Goal: Information Seeking & Learning: Learn about a topic

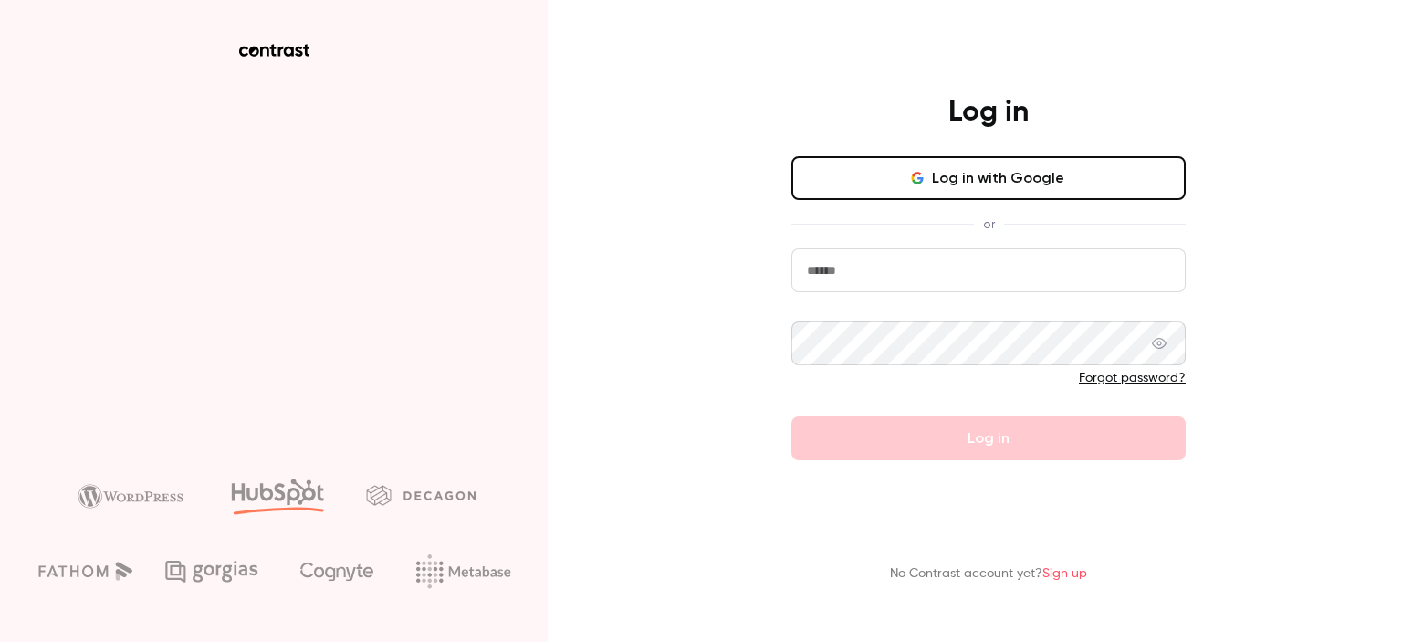
type input "**********"
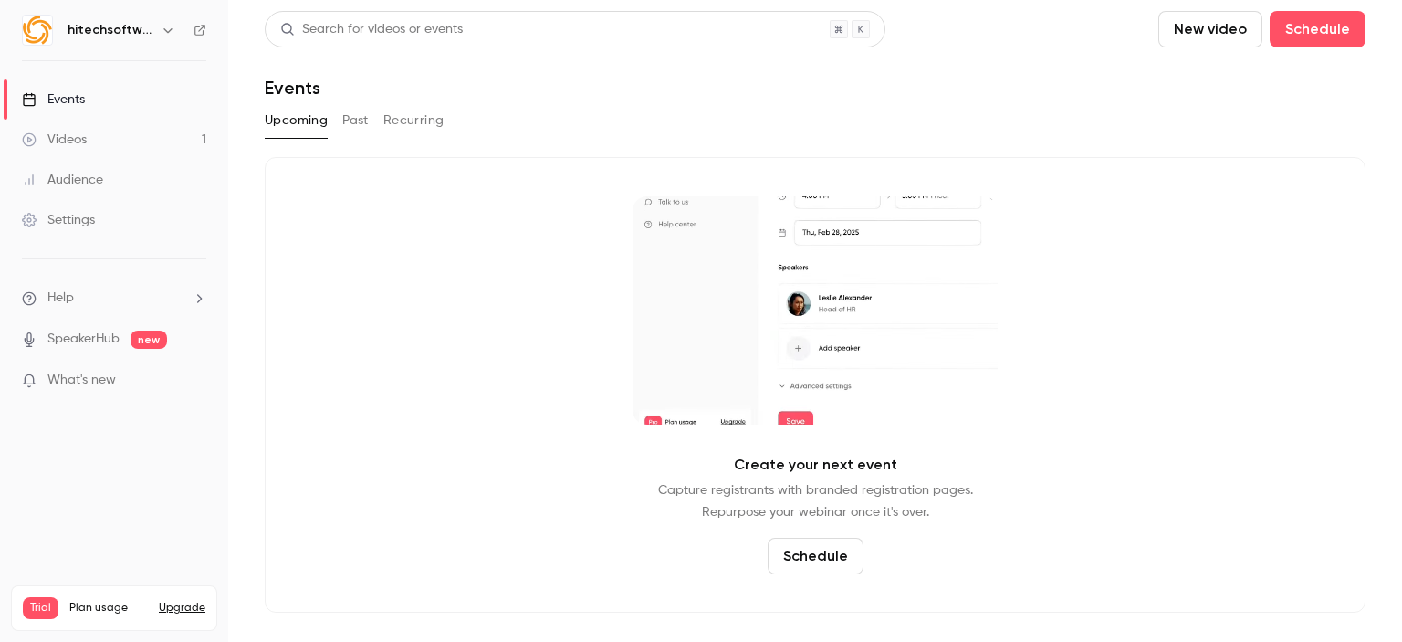
click at [98, 142] on link "Videos 1" at bounding box center [114, 140] width 228 height 40
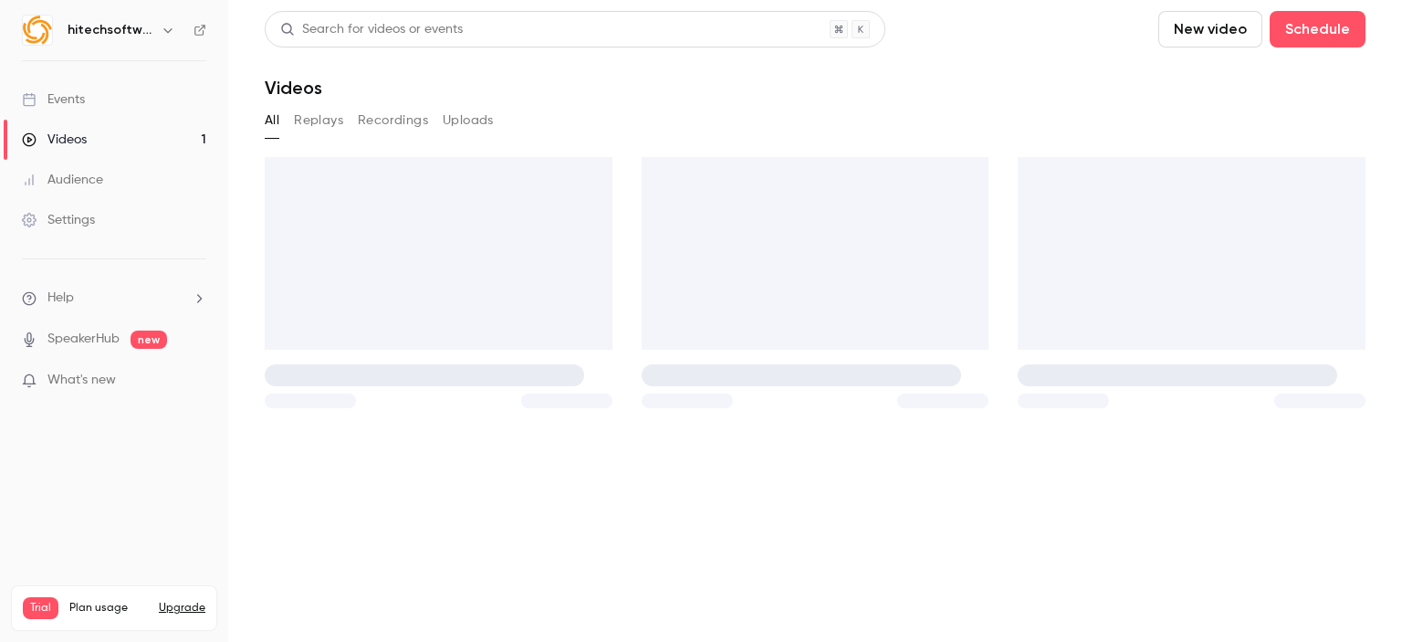
click at [76, 91] on div "Events" at bounding box center [53, 99] width 63 height 18
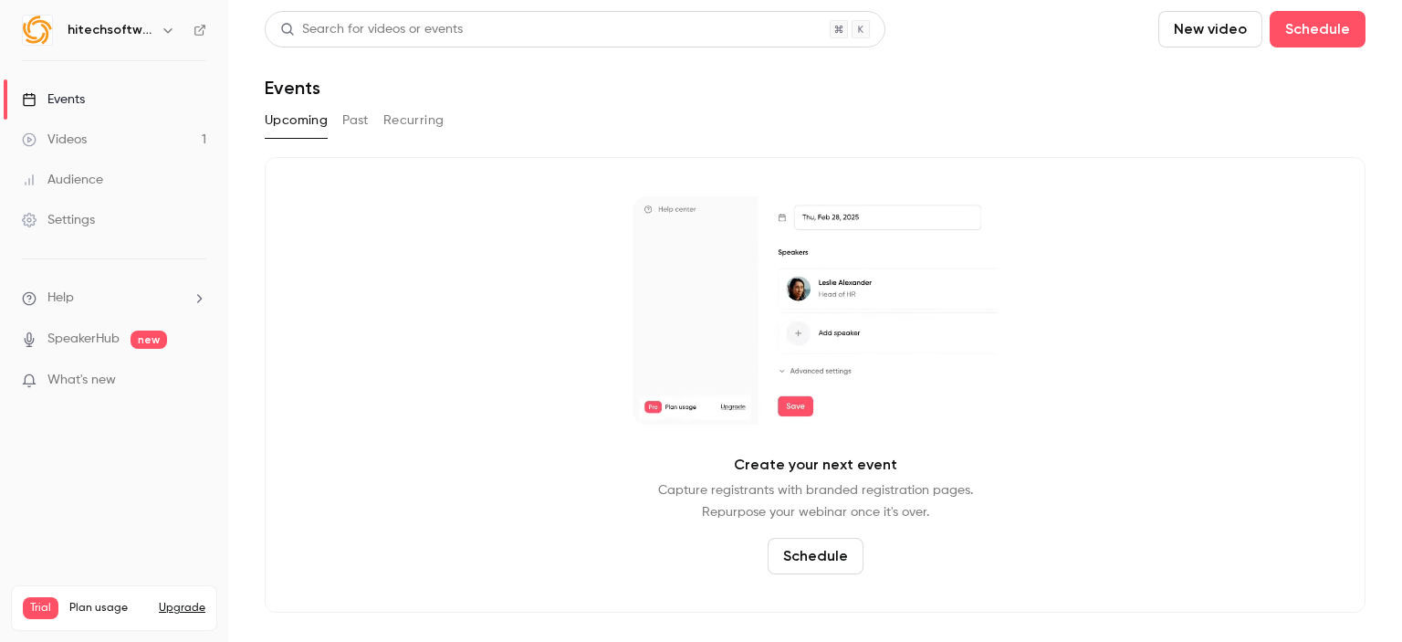
click at [362, 106] on button "Past" at bounding box center [355, 120] width 26 height 29
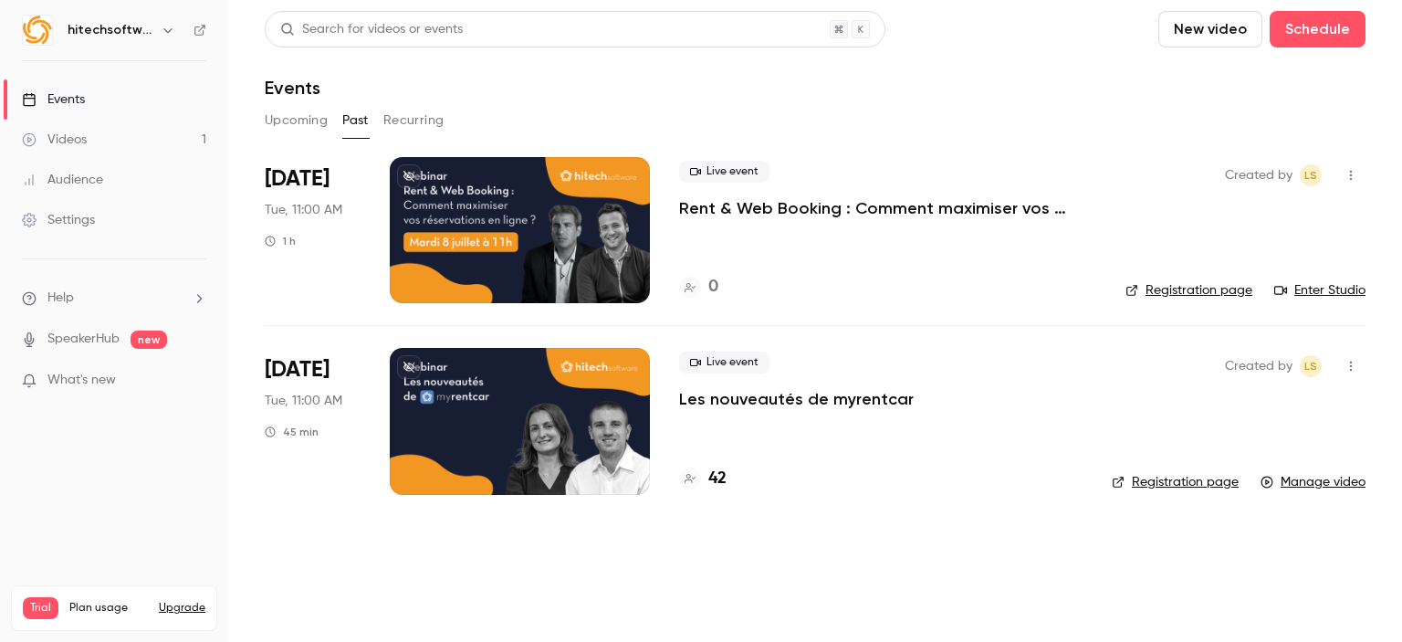
click at [729, 207] on p "Rent & Web Booking : Comment maximiser vos réservations en ligne ?" at bounding box center [887, 208] width 417 height 22
click at [1176, 291] on link "Registration page" at bounding box center [1189, 290] width 127 height 18
click at [632, 571] on main "Search for videos or events New video Schedule Events Upcoming Past Recurring […" at bounding box center [815, 321] width 1174 height 642
